Goal: Information Seeking & Learning: Understand process/instructions

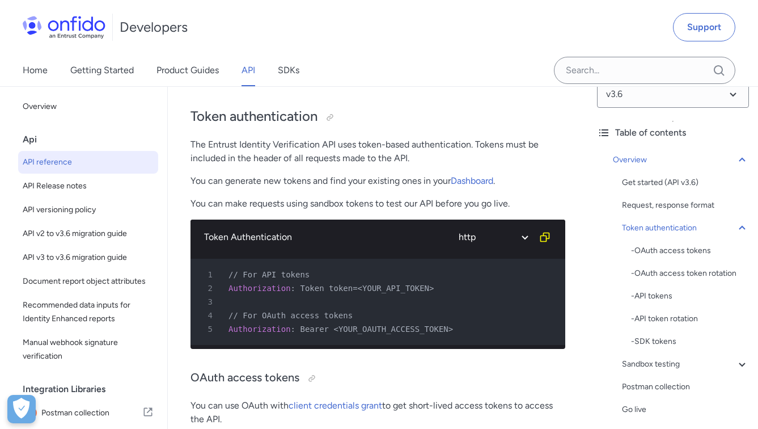
scroll to position [443, 0]
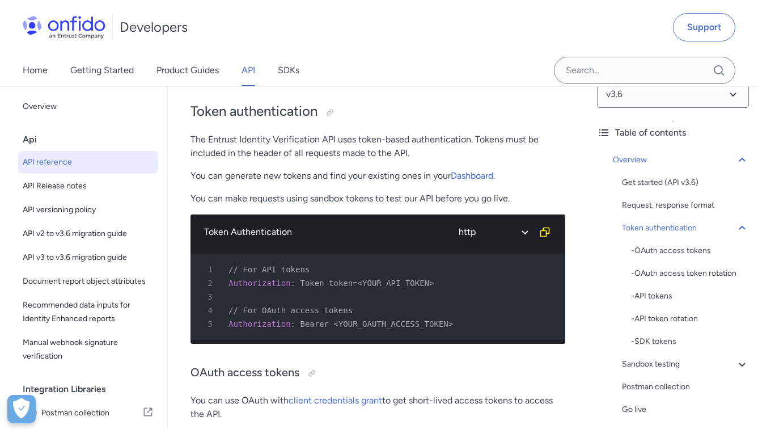
click at [469, 290] on div "2 Authorization : Token token=<YOUR_API_TOKEN>" at bounding box center [372, 283] width 355 height 14
drag, startPoint x: 469, startPoint y: 297, endPoint x: 314, endPoint y: 297, distance: 154.3
click at [314, 290] on div "2 Authorization : Token token=<YOUR_API_TOKEN>" at bounding box center [372, 283] width 355 height 14
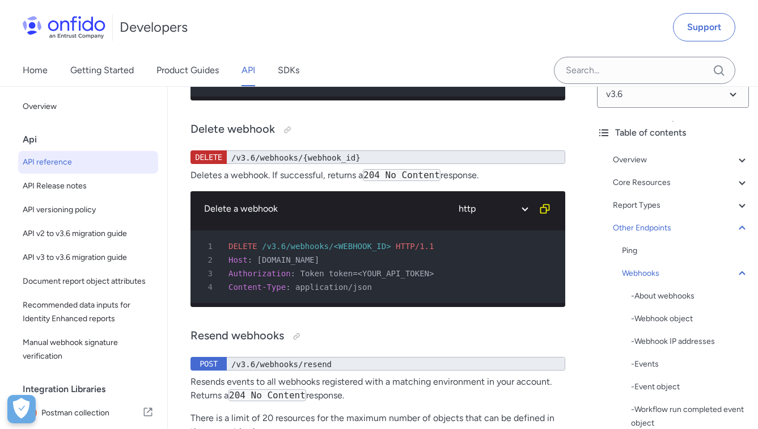
scroll to position [124590, 0]
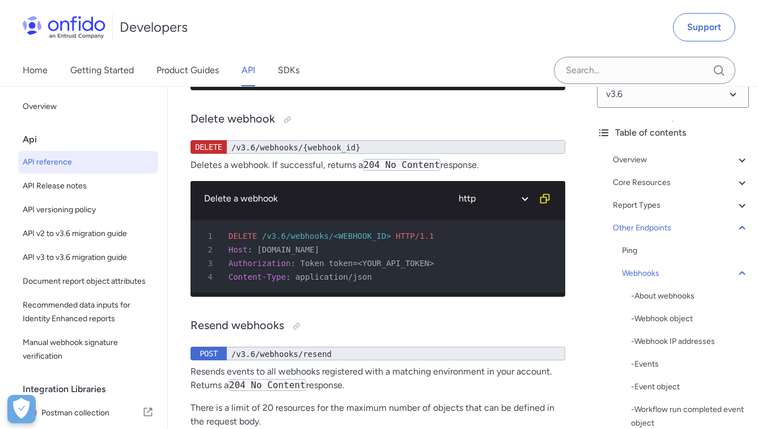
select select "javascript"
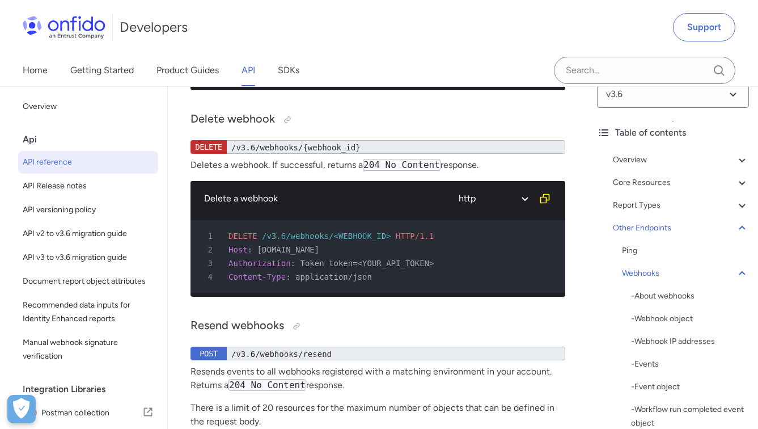
select select "javascript"
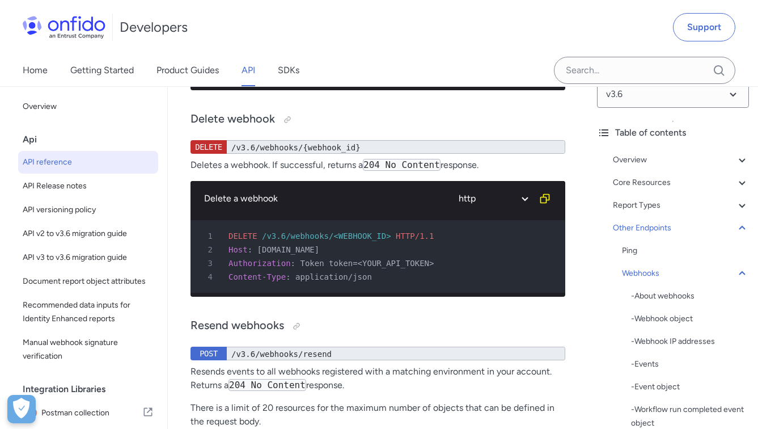
select select "javascript"
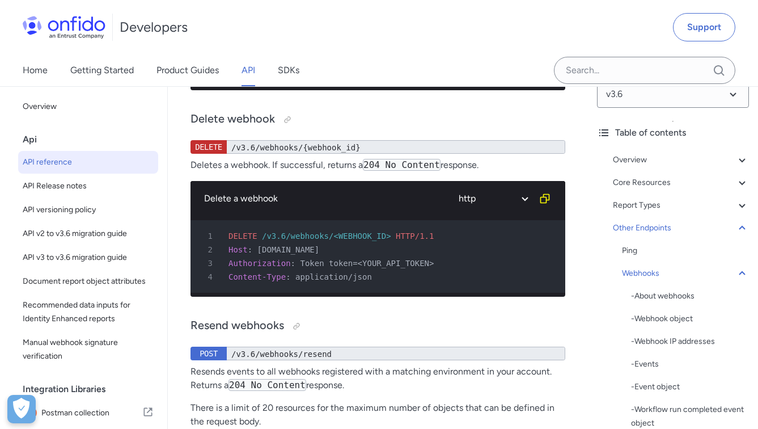
select select "javascript"
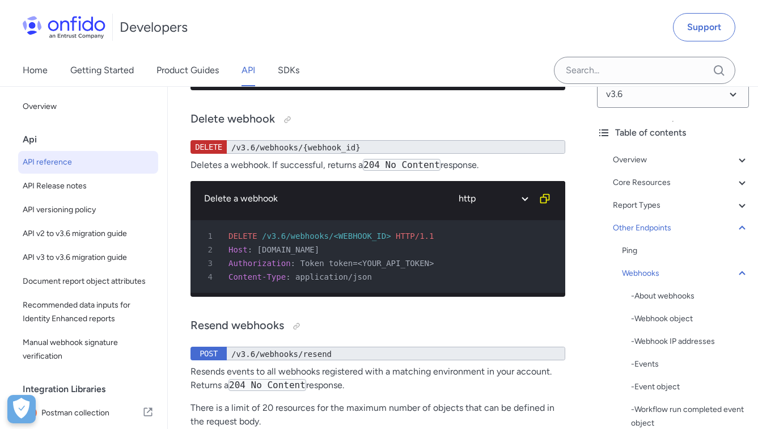
select select "javascript"
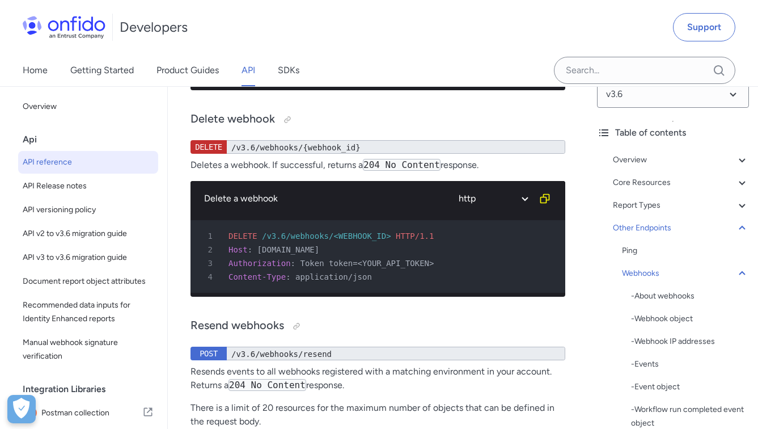
select select "javascript"
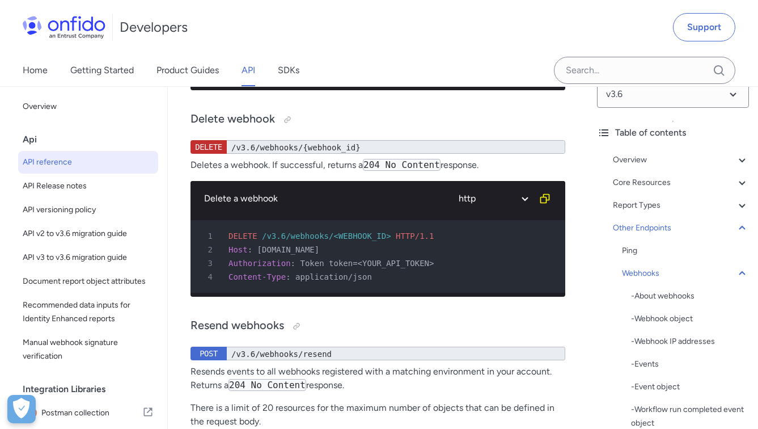
select select "javascript"
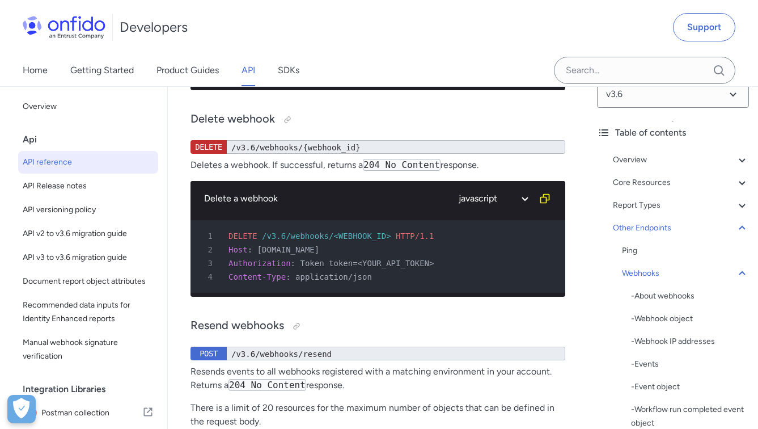
select select "javascript"
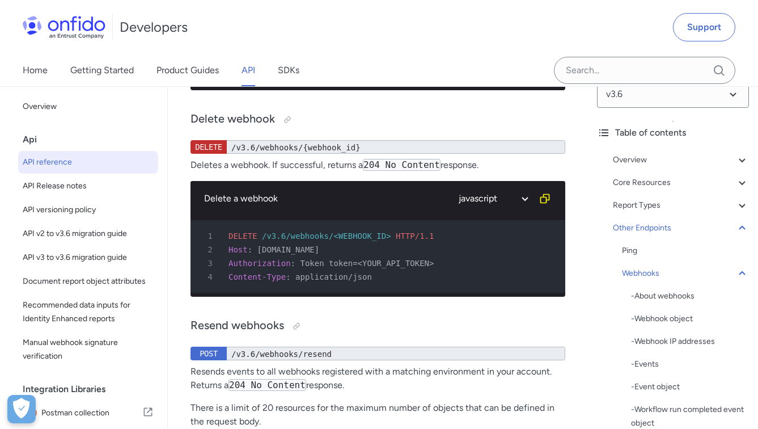
select select "javascript"
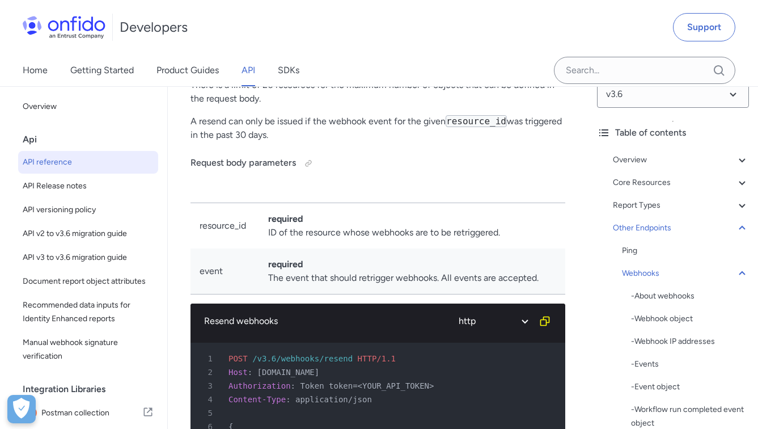
scroll to position [124117, 0]
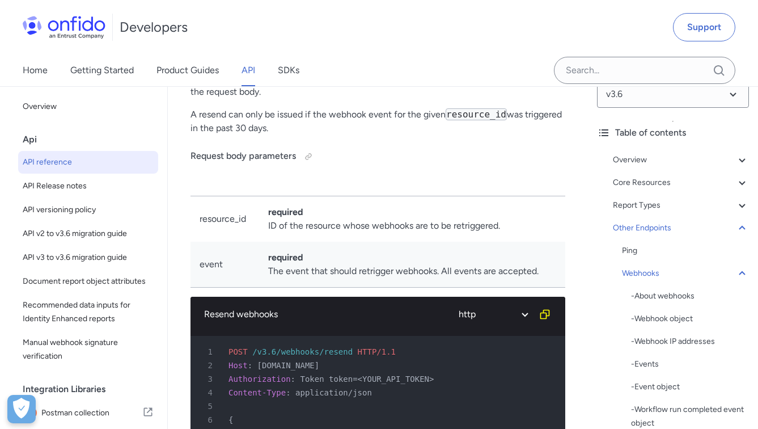
drag, startPoint x: 483, startPoint y: 275, endPoint x: 352, endPoint y: 275, distance: 130.5
